Goal: Obtain resource: Download file/media

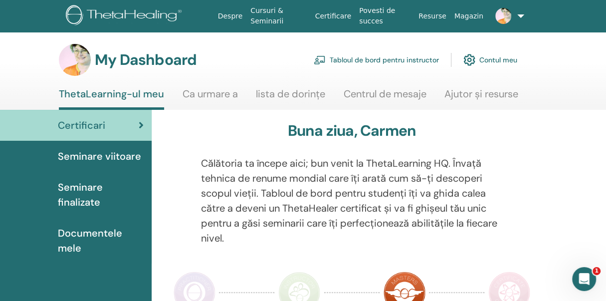
click at [88, 182] on span "Seminare finalizate" at bounding box center [101, 194] width 86 height 30
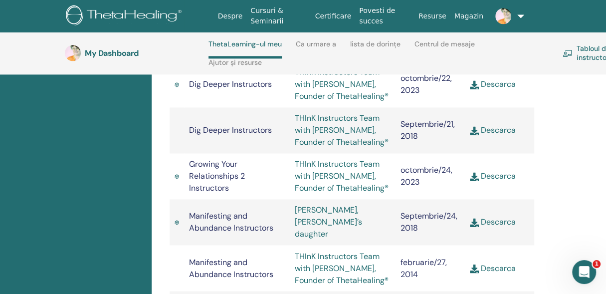
scroll to position [831, 0]
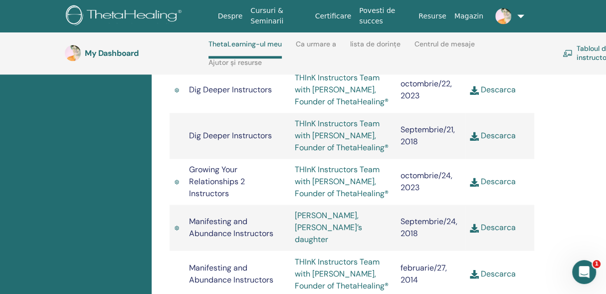
click at [506, 177] on link "Descarca" at bounding box center [493, 181] width 46 height 10
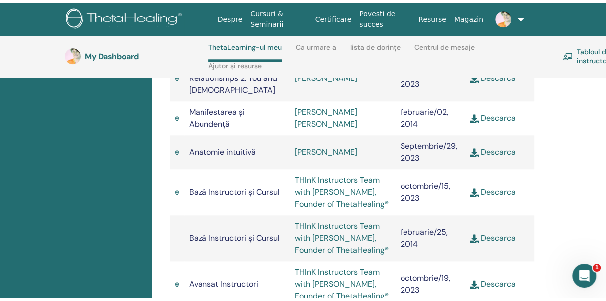
scroll to position [0, 0]
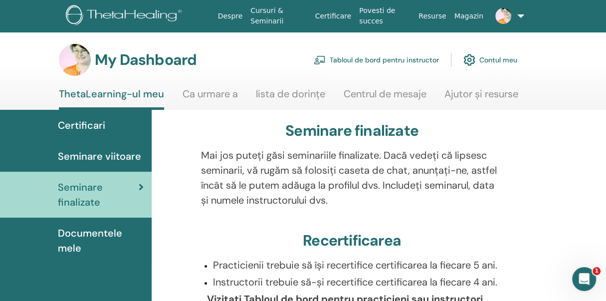
click at [90, 155] on span "Seminare viitoare" at bounding box center [99, 156] width 83 height 15
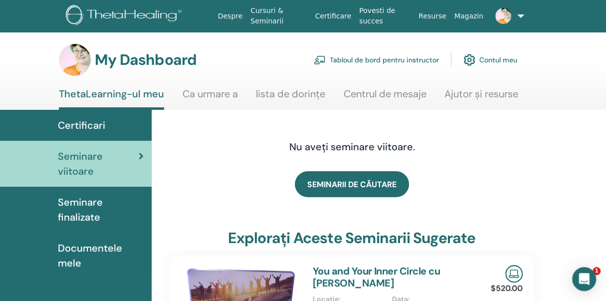
click at [270, 23] on link "Cursuri & Seminarii" at bounding box center [278, 15] width 64 height 29
click at [272, 21] on link "Cursuri & Seminarii" at bounding box center [278, 15] width 64 height 29
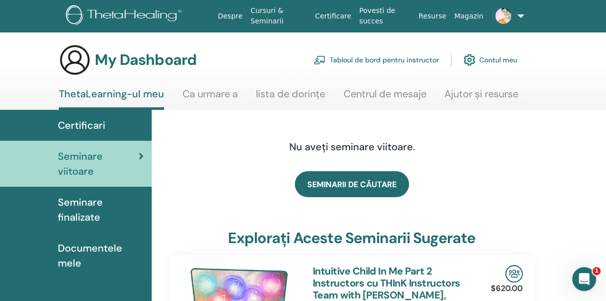
click at [374, 57] on link "Tabloul de bord pentru instructor" at bounding box center [376, 60] width 125 height 22
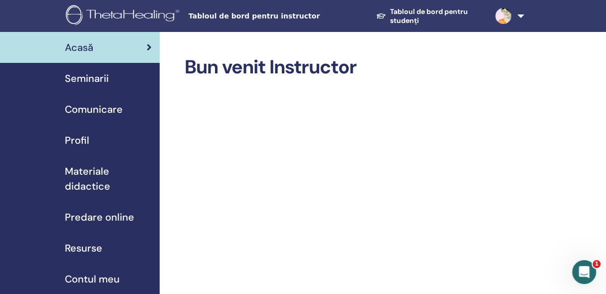
click at [96, 80] on span "Seminarii" at bounding box center [87, 78] width 44 height 15
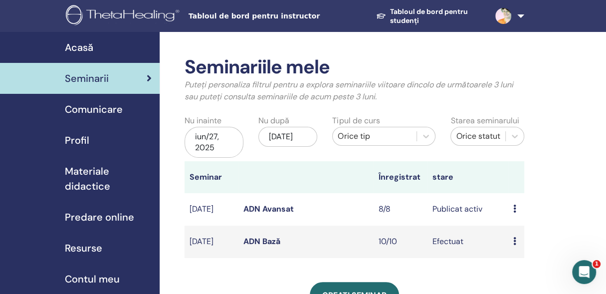
click at [516, 206] on div "previzualizare Editați | × Participantii Anulare" at bounding box center [516, 209] width 6 height 12
click at [549, 215] on link "previzualizare" at bounding box center [531, 214] width 50 height 10
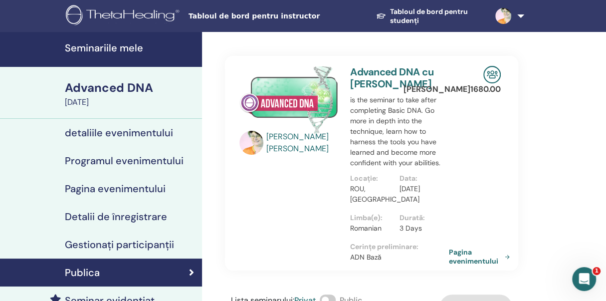
click at [128, 47] on h4 "Seminariile mele" at bounding box center [130, 48] width 131 height 12
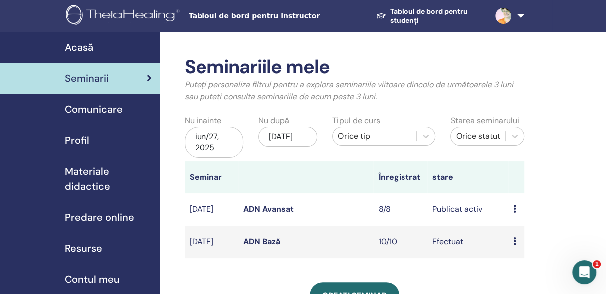
click at [513, 206] on icon at bounding box center [514, 208] width 3 height 8
click at [510, 245] on link "Participantii" at bounding box center [525, 244] width 44 height 10
click at [92, 171] on span "Materiale didactice" at bounding box center [108, 178] width 87 height 30
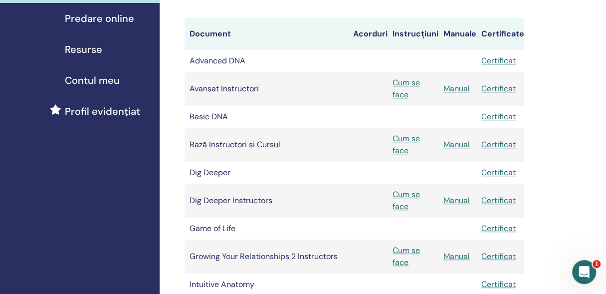
scroll to position [193, 0]
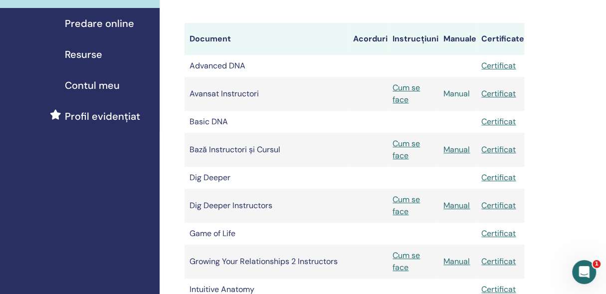
click at [463, 93] on link "Manual" at bounding box center [456, 93] width 26 height 10
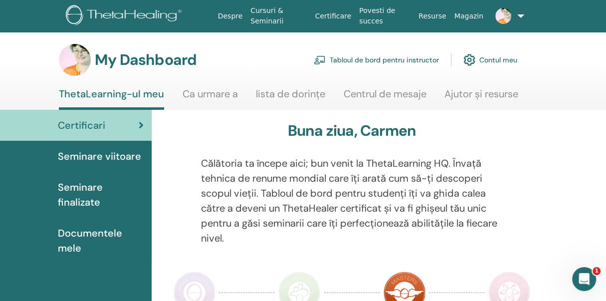
click at [355, 59] on link "Tabloul de bord pentru instructor" at bounding box center [376, 60] width 125 height 22
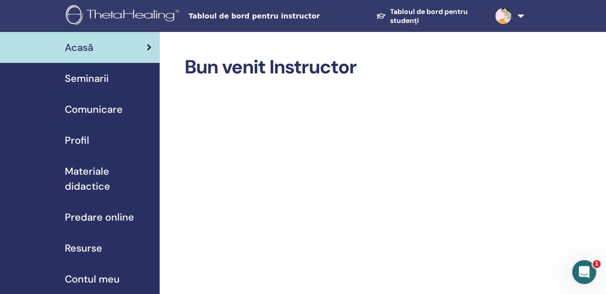
click at [102, 178] on span "Materiale didactice" at bounding box center [108, 178] width 87 height 30
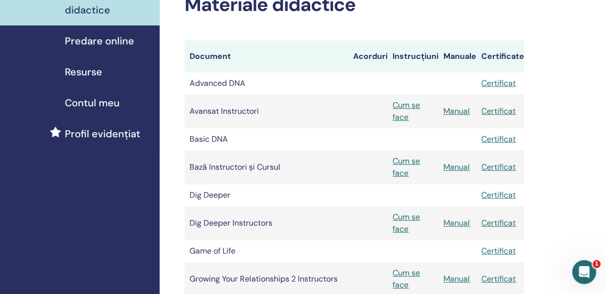
scroll to position [178, 0]
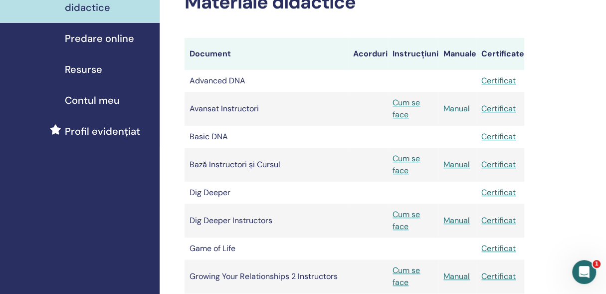
click at [458, 107] on link "Manual" at bounding box center [456, 108] width 26 height 10
